Goal: Information Seeking & Learning: Find contact information

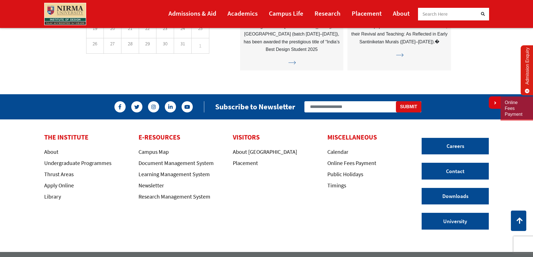
scroll to position [1595, 0]
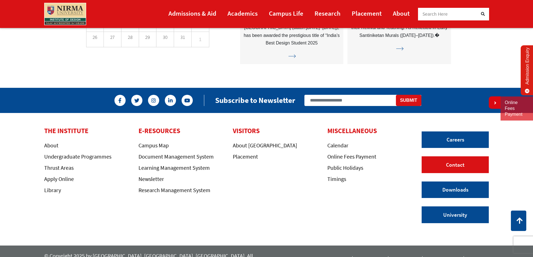
click at [451, 163] on link "Contact" at bounding box center [455, 164] width 67 height 17
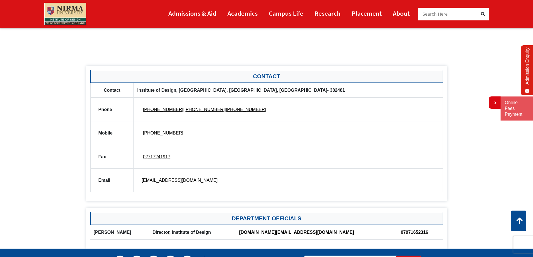
scroll to position [280, 0]
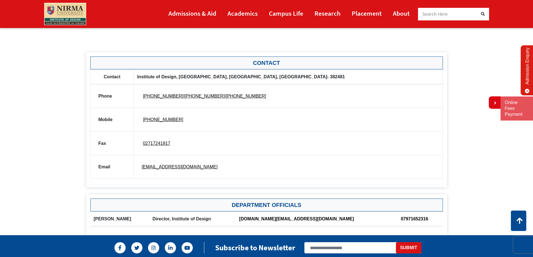
drag, startPoint x: 361, startPoint y: 76, endPoint x: 154, endPoint y: 72, distance: 206.9
click at [170, 72] on th "Institute of Design, Block-ID, Nirma University, Sarkhej- Gandhinagar Highway, …" at bounding box center [288, 76] width 309 height 15
drag, startPoint x: 354, startPoint y: 76, endPoint x: 191, endPoint y: 82, distance: 163.0
click at [263, 81] on th "Institute of Design, Block-ID, Nirma University, Sarkhej- Gandhinagar Highway, …" at bounding box center [288, 76] width 309 height 15
drag, startPoint x: 104, startPoint y: 75, endPoint x: 135, endPoint y: 77, distance: 31.1
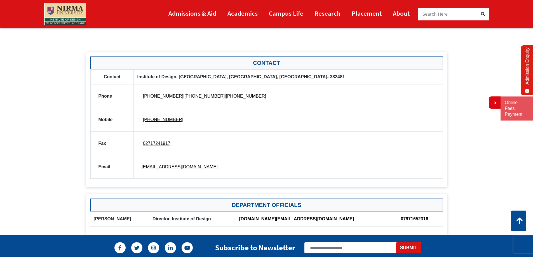
click at [135, 77] on tr "Contact Institute of Design, Block-ID, Nirma University, Sarkhej- Gandhinagar H…" at bounding box center [266, 76] width 352 height 15
drag, startPoint x: 208, startPoint y: 170, endPoint x: 136, endPoint y: 167, distance: 71.7
click at [140, 168] on td "admissions.dod@nirmauni.ac.in" at bounding box center [288, 167] width 309 height 24
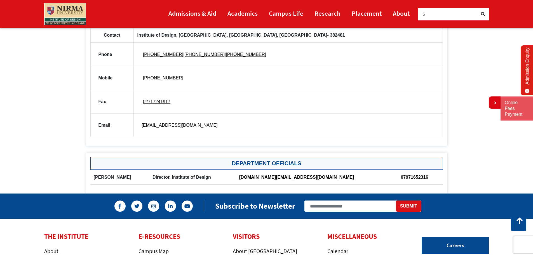
scroll to position [336, 0]
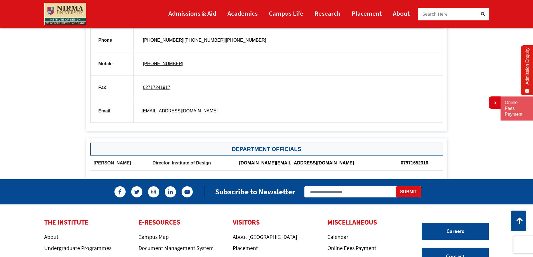
drag, startPoint x: 341, startPoint y: 163, endPoint x: 264, endPoint y: 163, distance: 76.4
click at [269, 163] on tr "Sangita Shroff Director, Institute of Design director.id@nirmauni.ac.in 0797165…" at bounding box center [266, 163] width 353 height 15
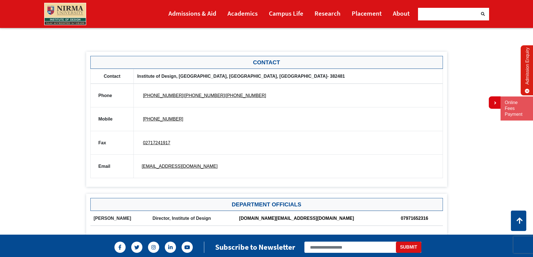
scroll to position [280, 0]
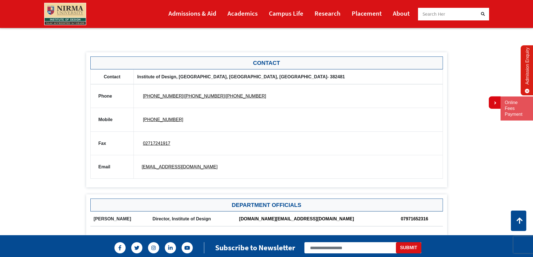
click at [275, 79] on th "Institute of Design, Block-ID, Nirma University, Sarkhej- Gandhinagar Highway, …" at bounding box center [288, 76] width 309 height 15
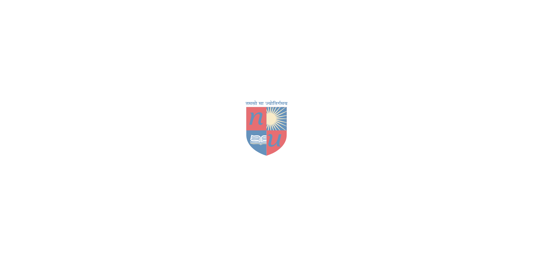
scroll to position [1595, 0]
